Goal: Information Seeking & Learning: Understand process/instructions

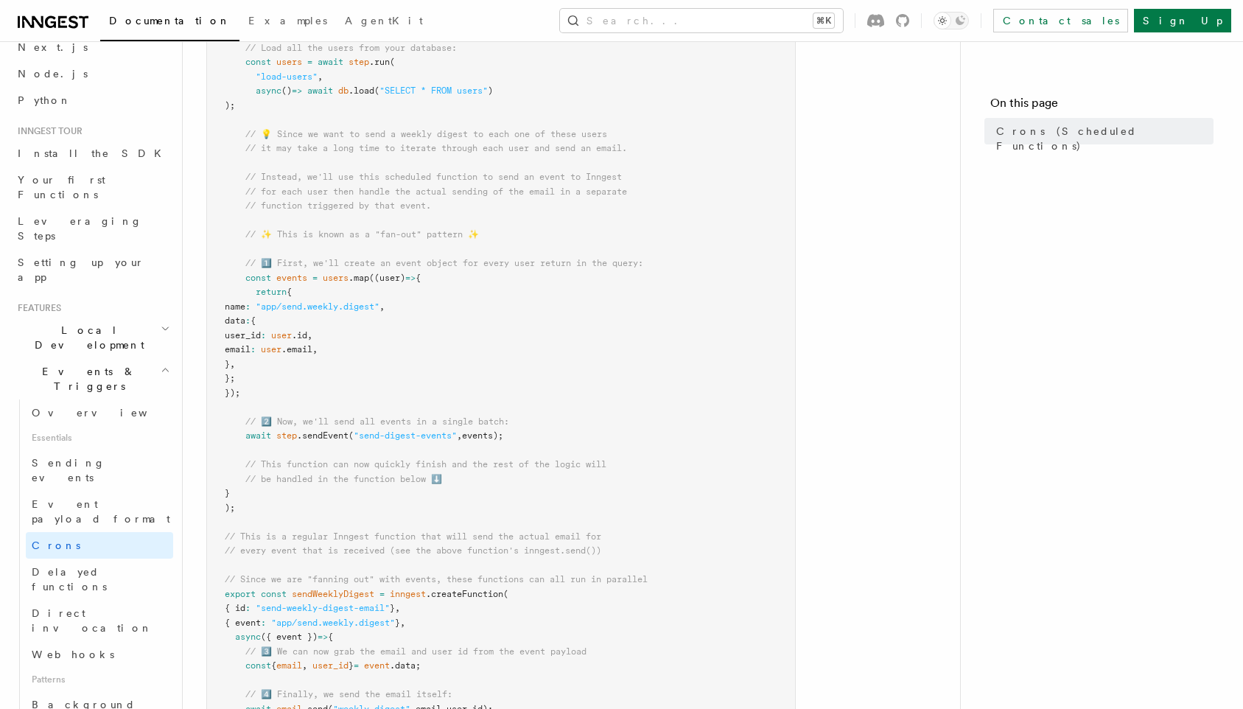
scroll to position [390, 0]
click at [880, 234] on article "Features Events & Triggers Crons (Scheduled Functions) You can create scheduled…" at bounding box center [571, 451] width 730 height 1552
click at [787, 17] on button "Search... ⌘K" at bounding box center [701, 21] width 283 height 24
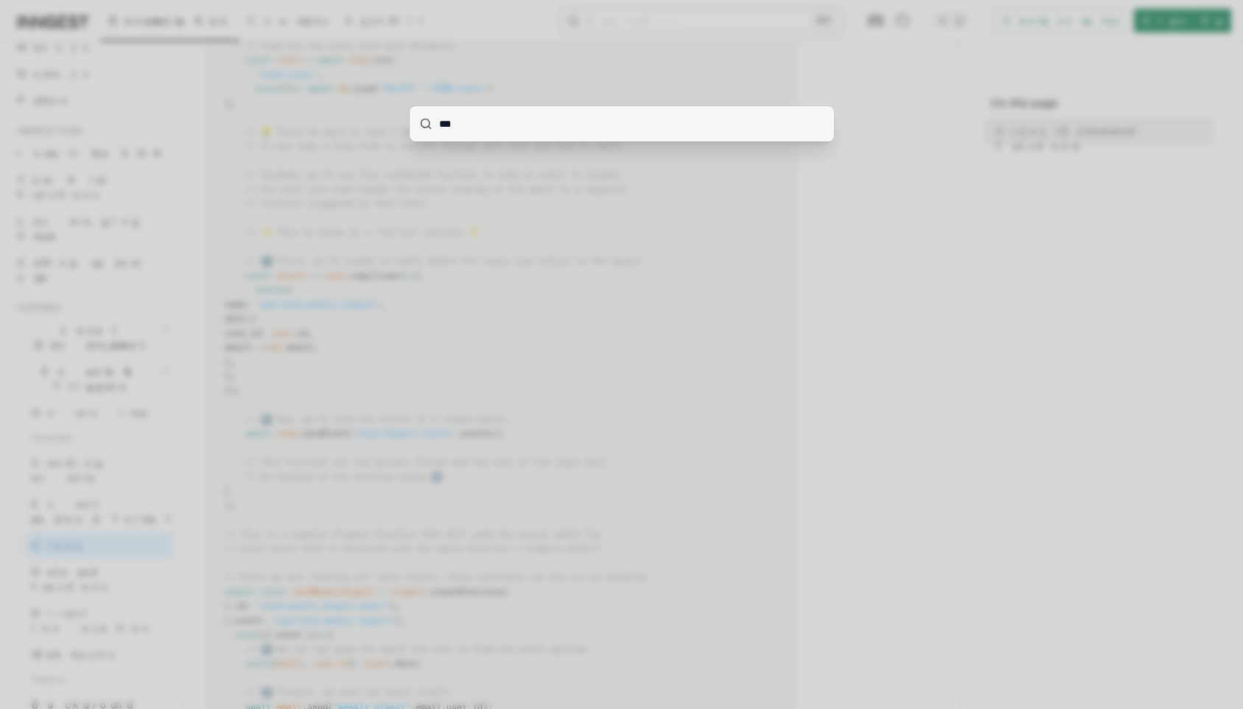
type input "****"
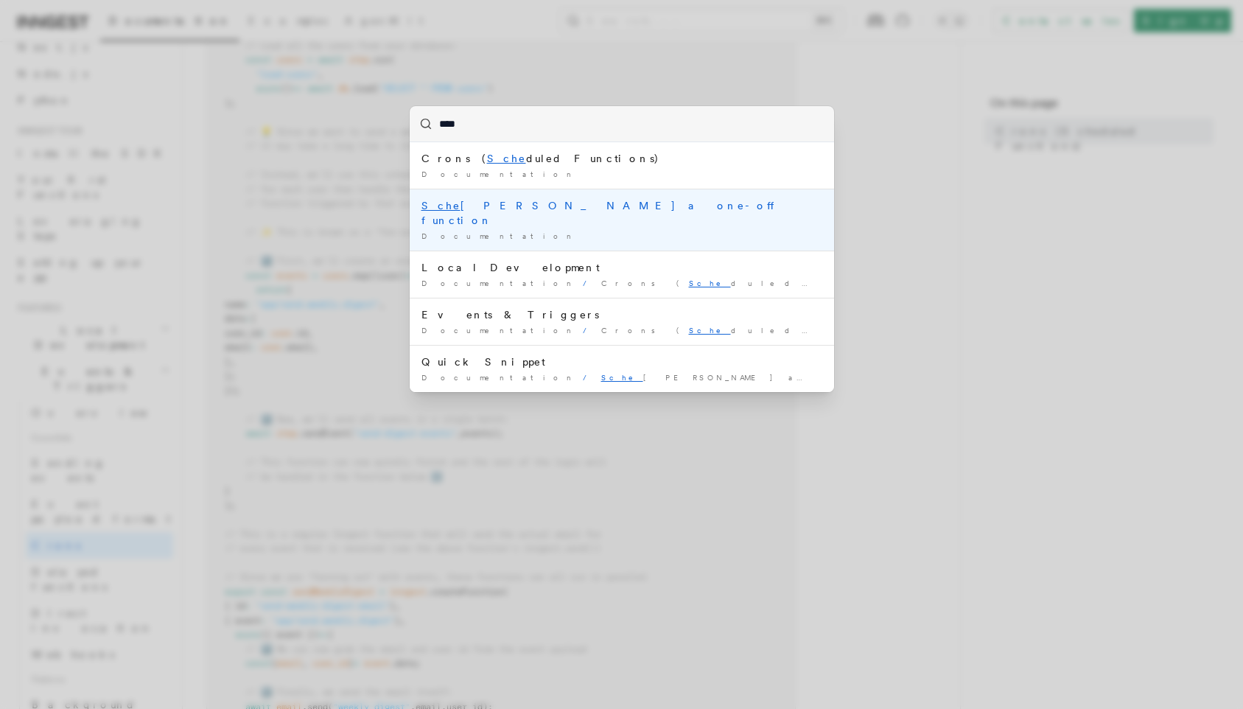
click at [639, 231] on div "Documentation /" at bounding box center [622, 236] width 401 height 11
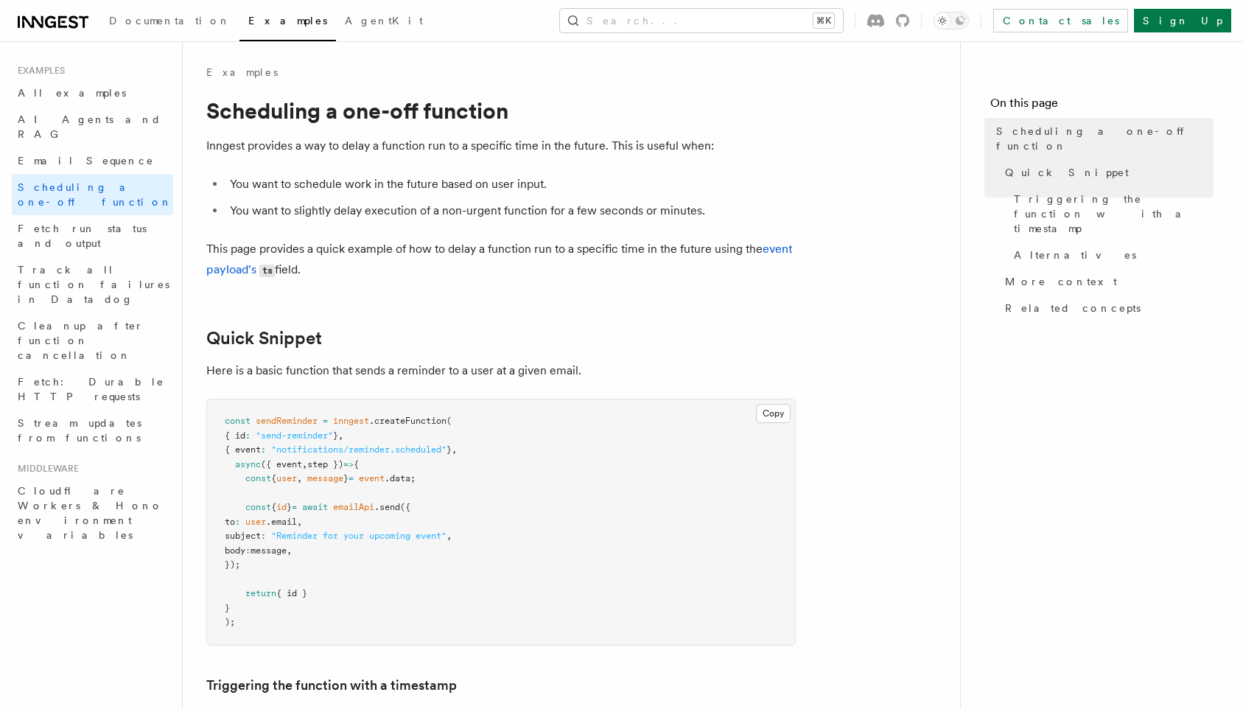
click at [520, 189] on li "You want to schedule work in the future based on user input." at bounding box center [511, 184] width 570 height 21
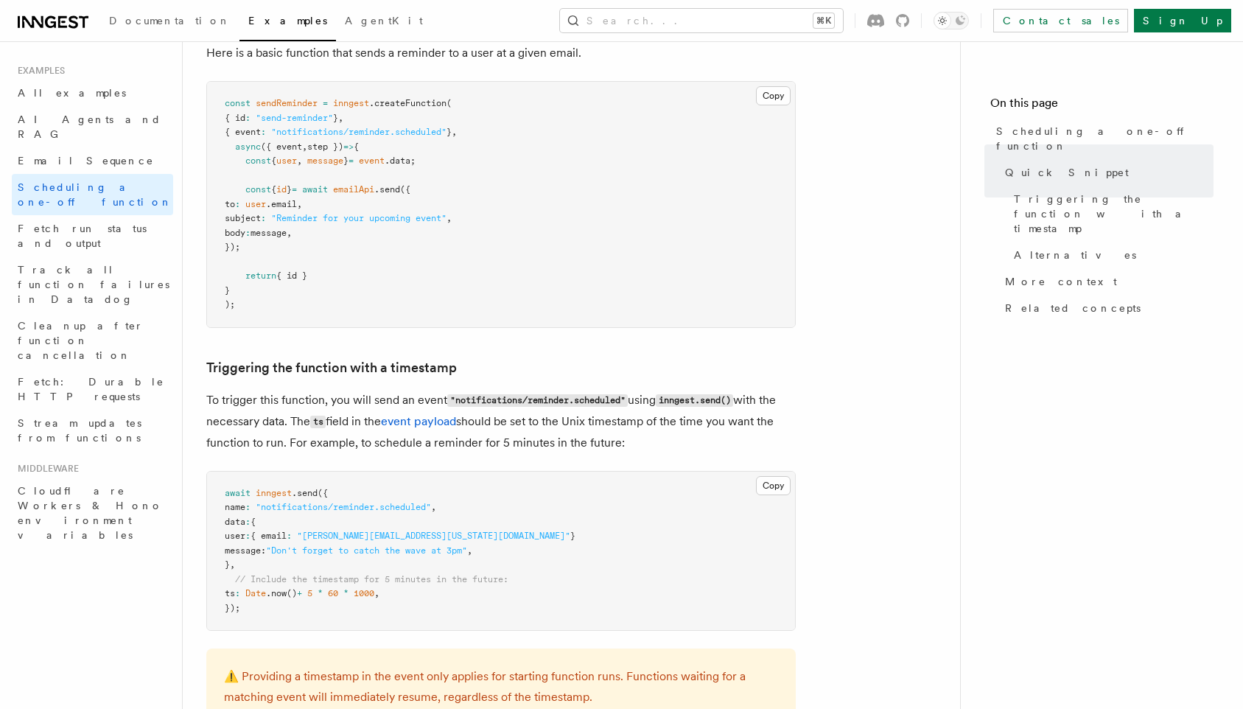
scroll to position [319, 0]
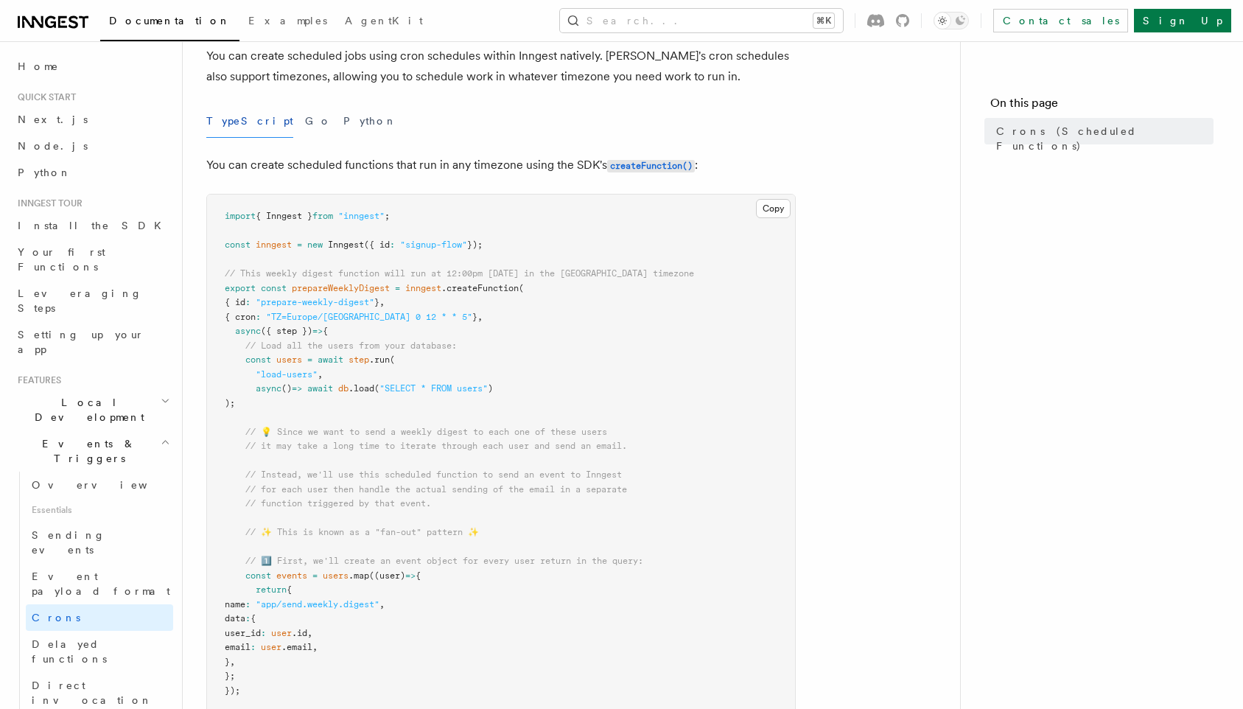
scroll to position [107, 0]
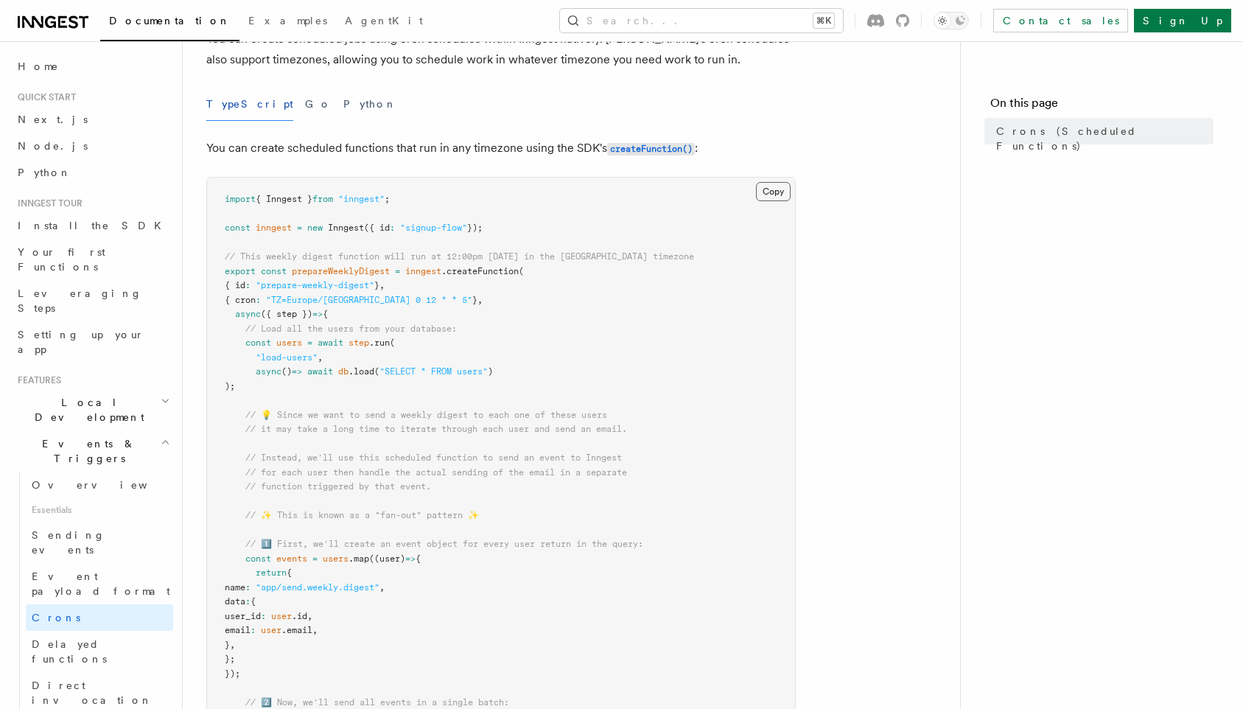
click at [756, 195] on button "Copy Copied" at bounding box center [773, 191] width 35 height 19
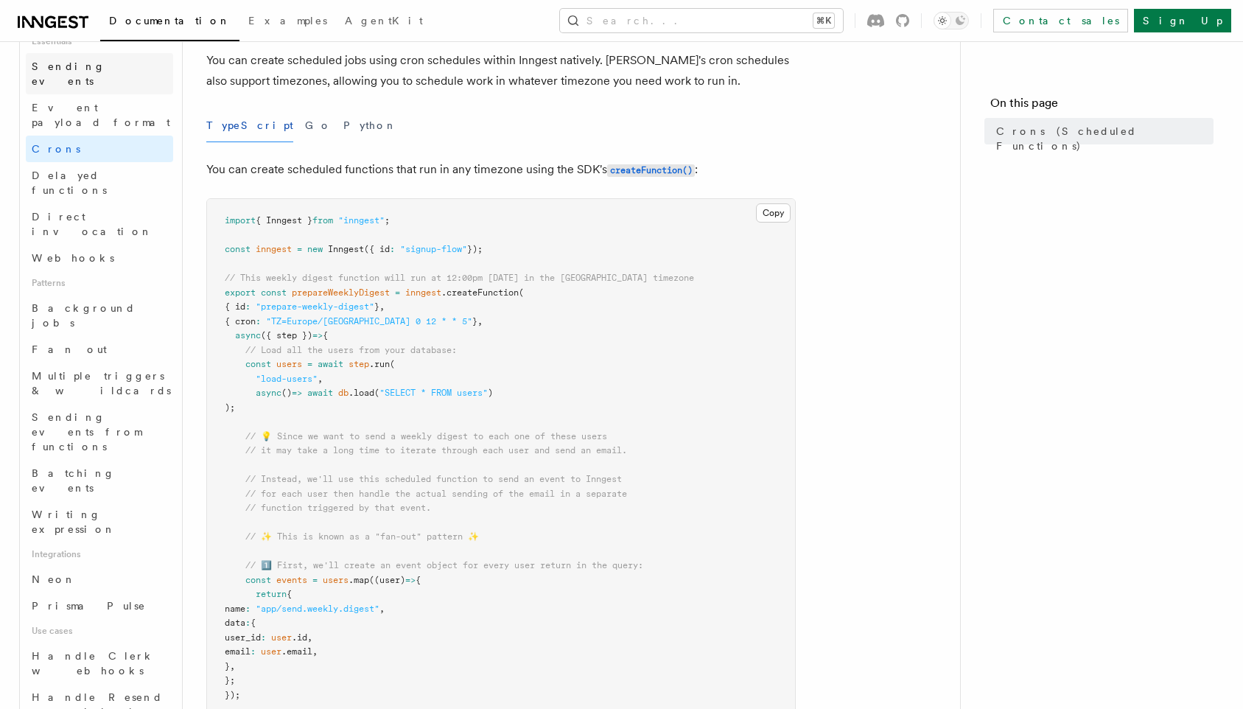
scroll to position [506, 0]
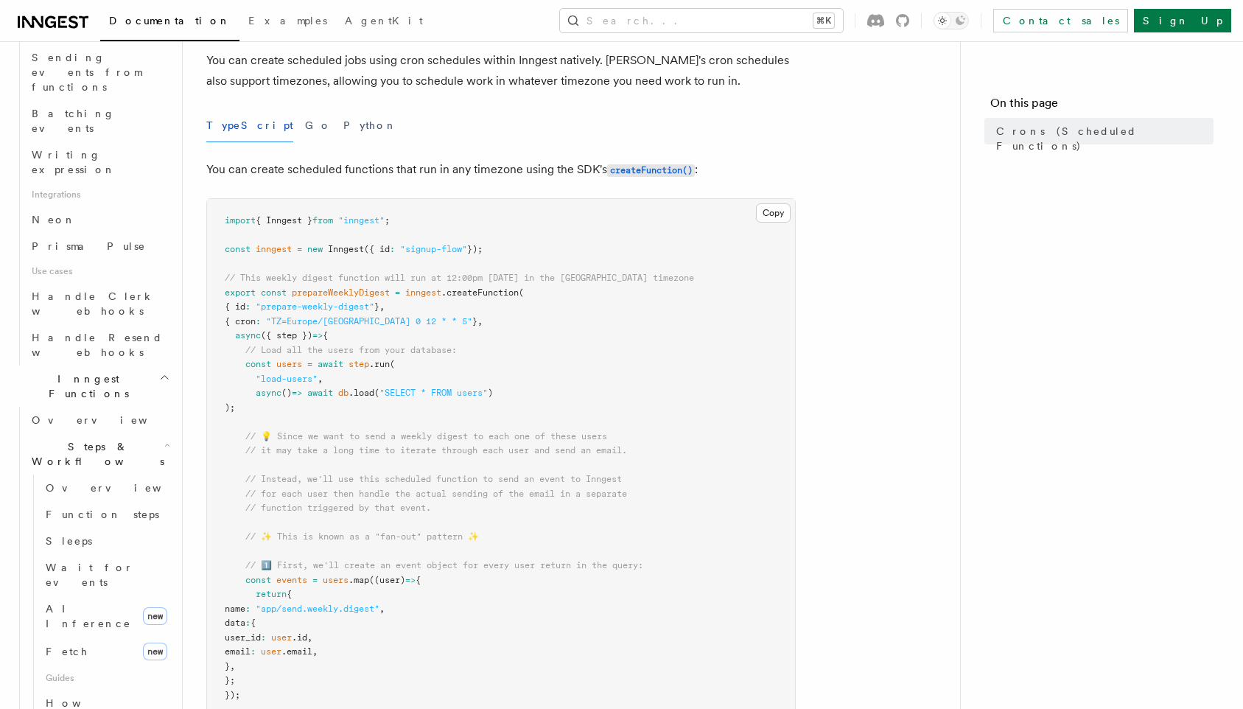
scroll to position [847, 0]
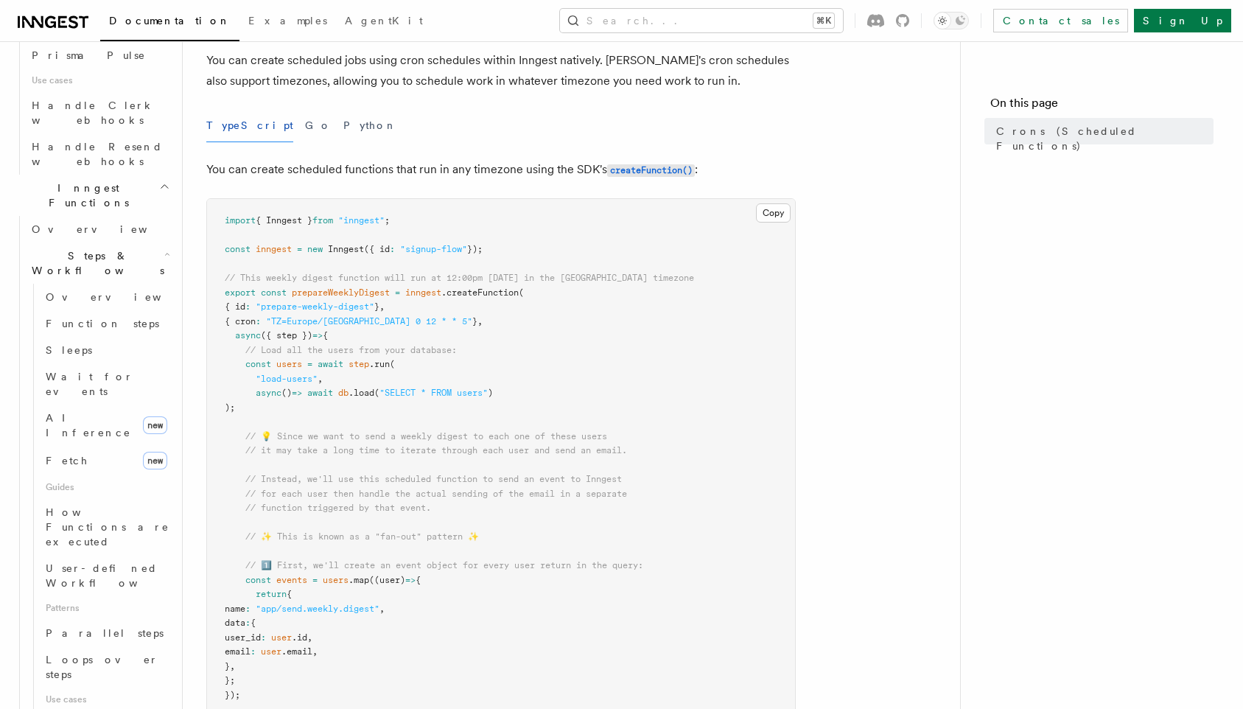
scroll to position [1026, 0]
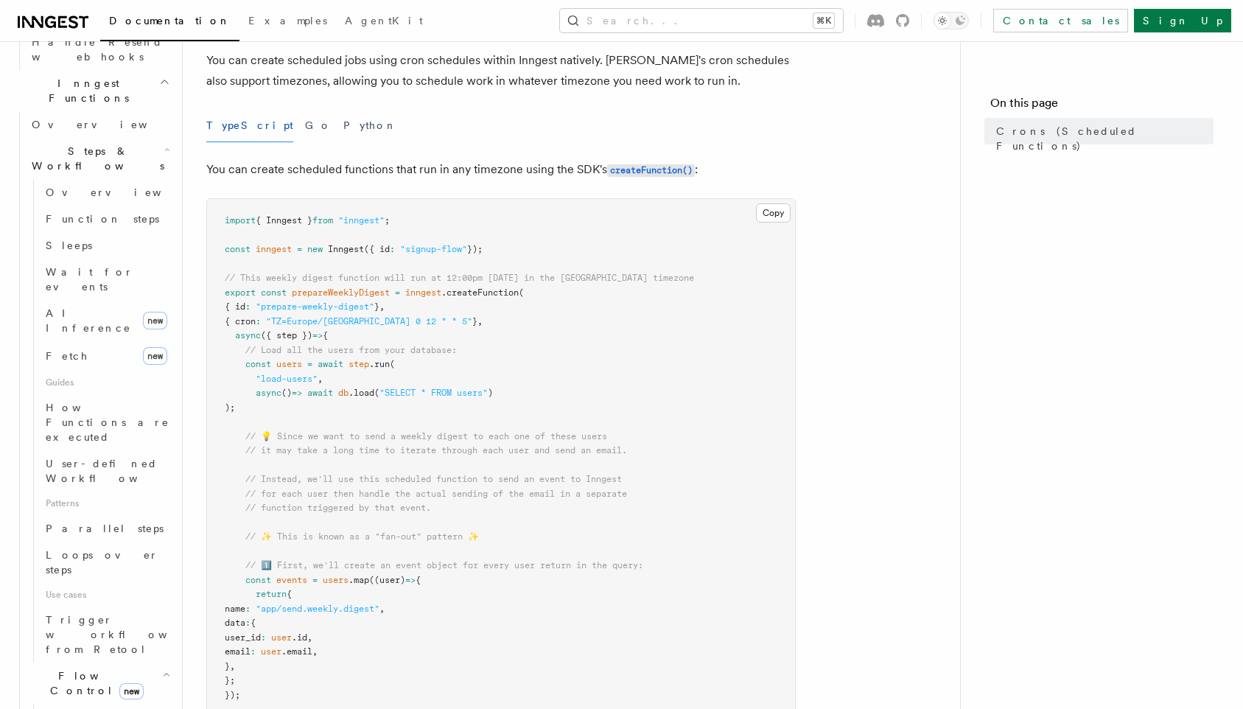
scroll to position [1128, 0]
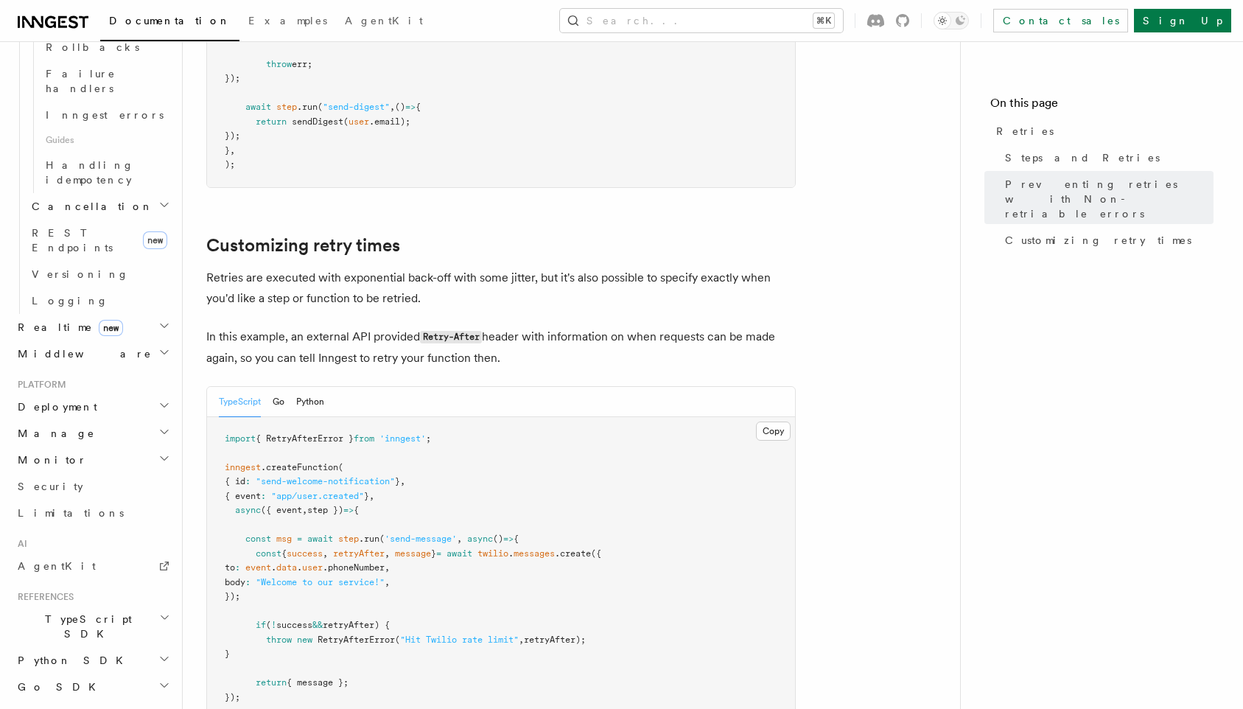
scroll to position [1758, 0]
click at [427, 269] on p "Retries are executed with exponential back-off with some jitter, but it's also …" at bounding box center [501, 289] width 590 height 41
click at [805, 13] on button "Search... ⌘K" at bounding box center [701, 21] width 283 height 24
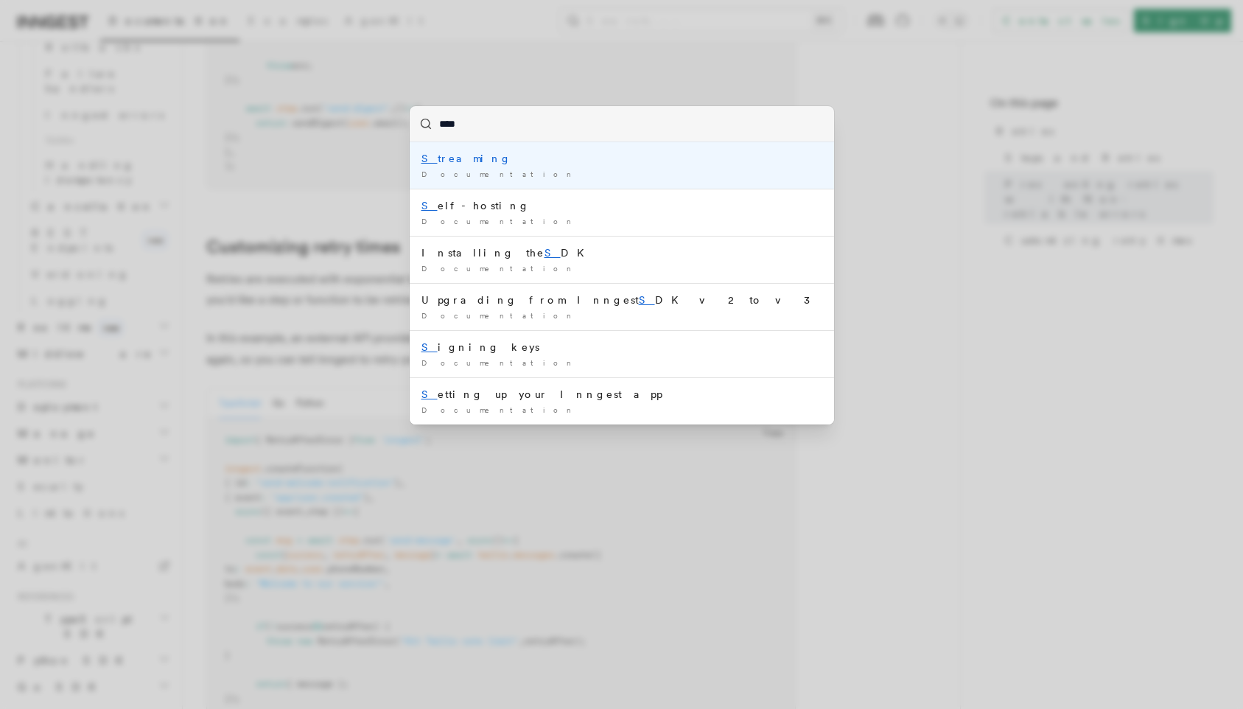
type input "*****"
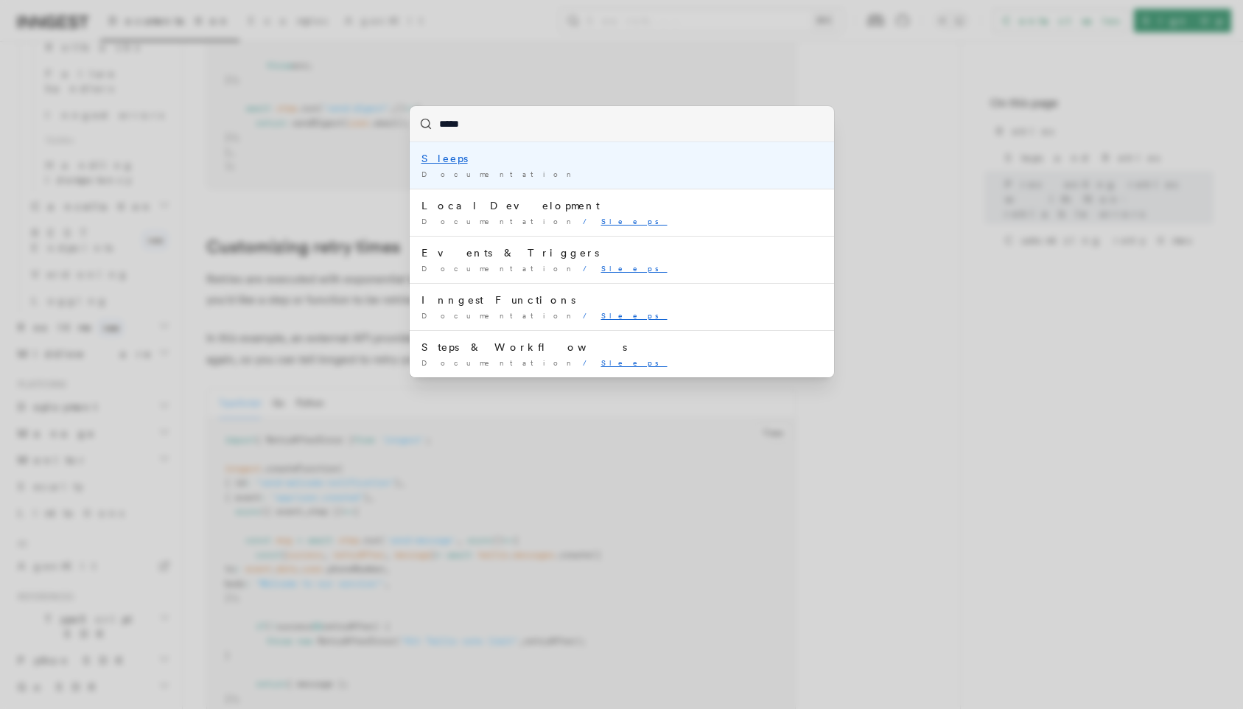
click at [446, 160] on mark "Sleeps" at bounding box center [445, 159] width 46 height 12
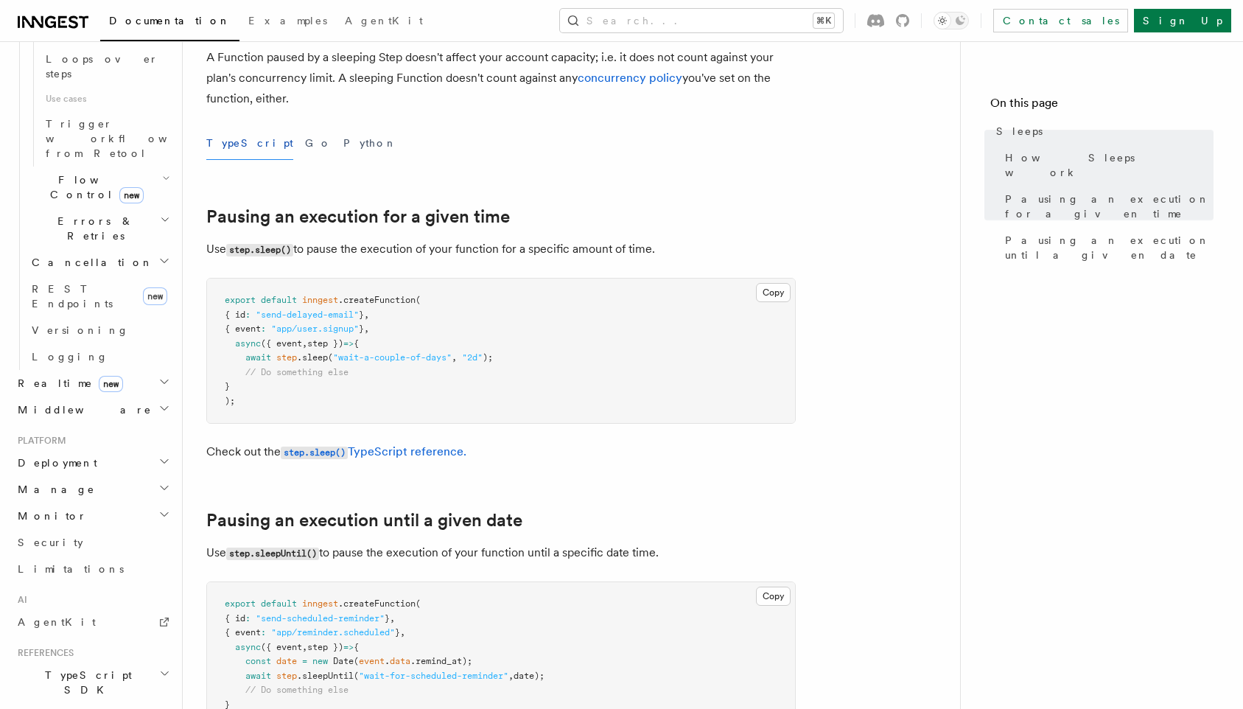
scroll to position [410, 0]
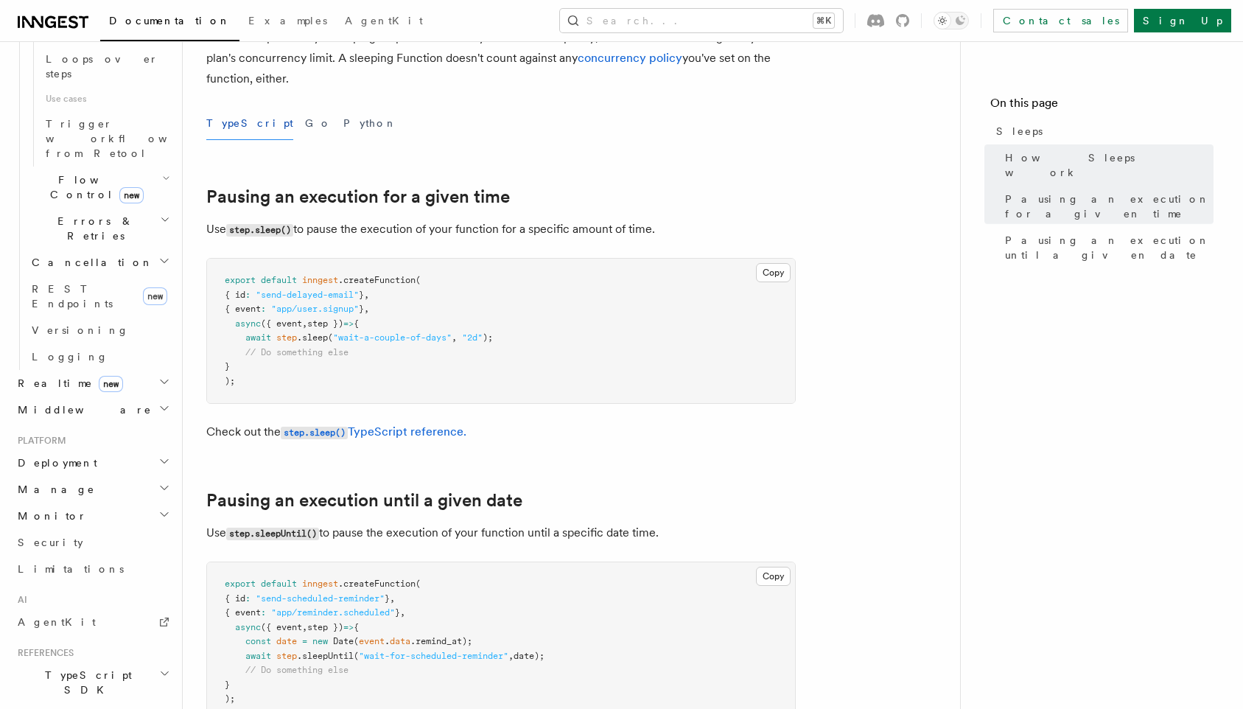
click at [248, 348] on span "// Do something else" at bounding box center [296, 352] width 103 height 10
drag, startPoint x: 245, startPoint y: 340, endPoint x: 517, endPoint y: 337, distance: 272.7
click at [517, 337] on pre "export default inngest .createFunction ( { id : "send-delayed-email" } , { even…" at bounding box center [501, 331] width 588 height 144
copy span "await step .sleep ( "wait-a-couple-of-days" , "2d" );"
click at [714, 28] on button "Search... ⌘K" at bounding box center [701, 21] width 283 height 24
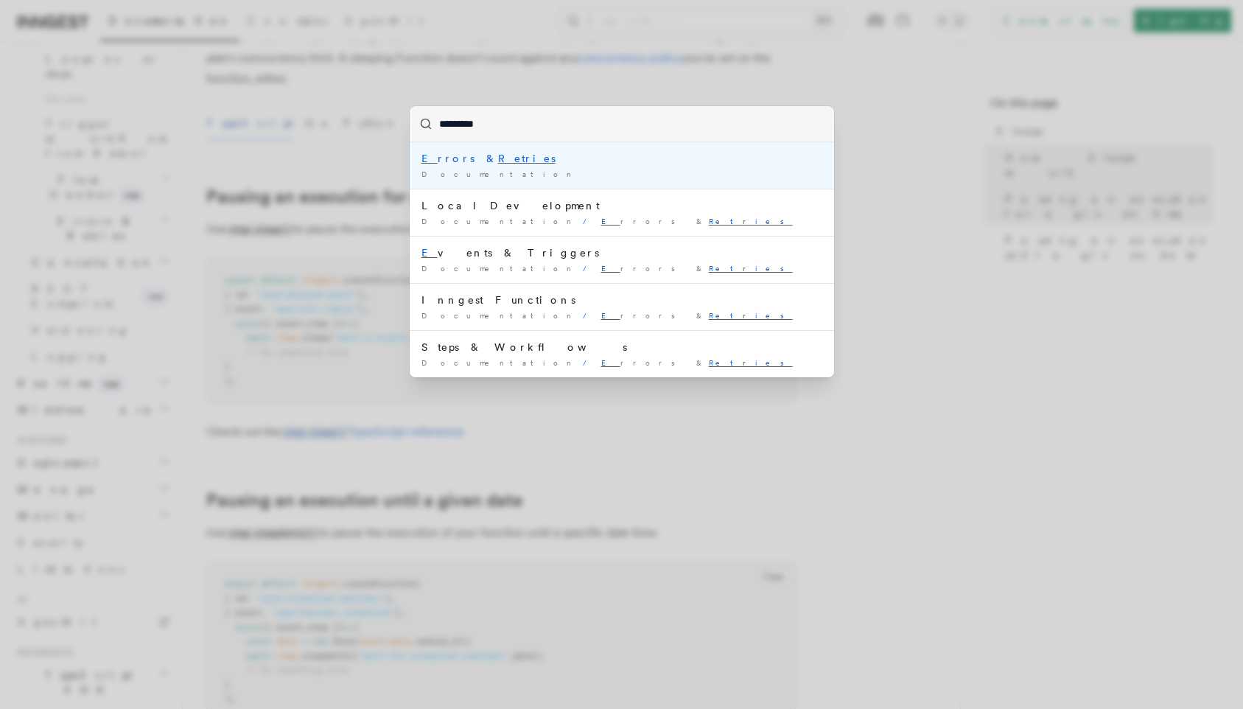
type input "**********"
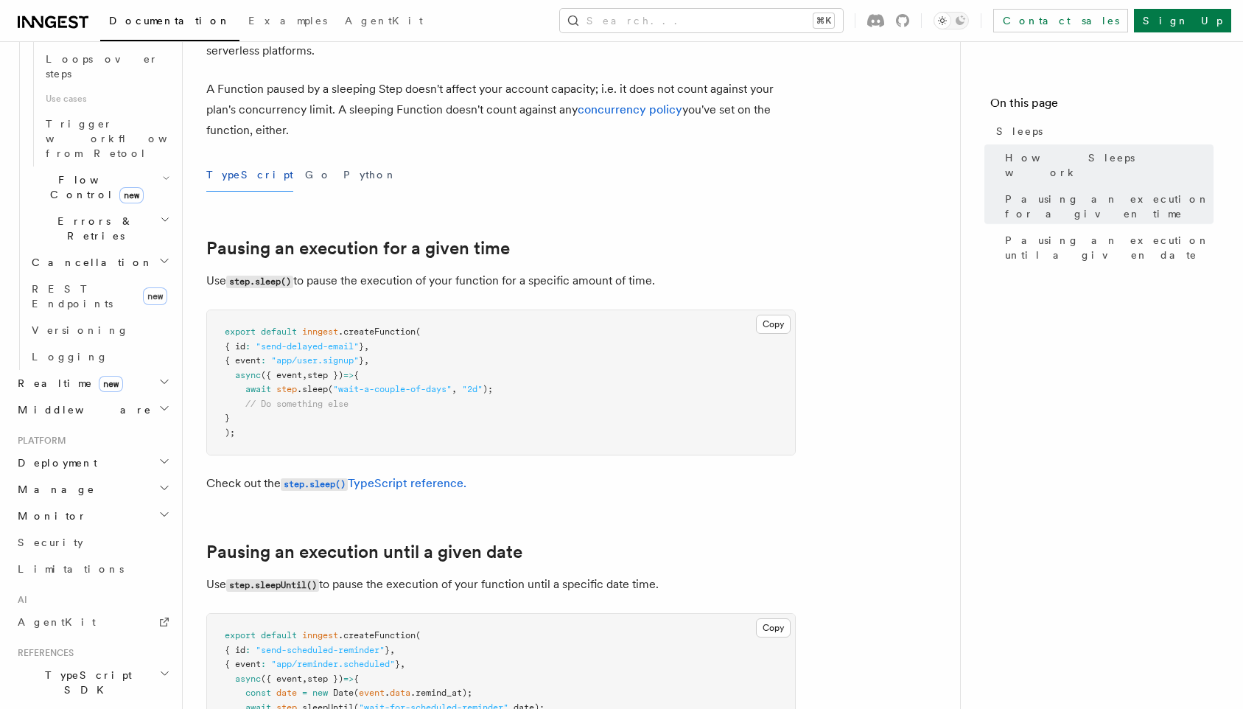
scroll to position [332, 0]
